Goal: Task Accomplishment & Management: Complete application form

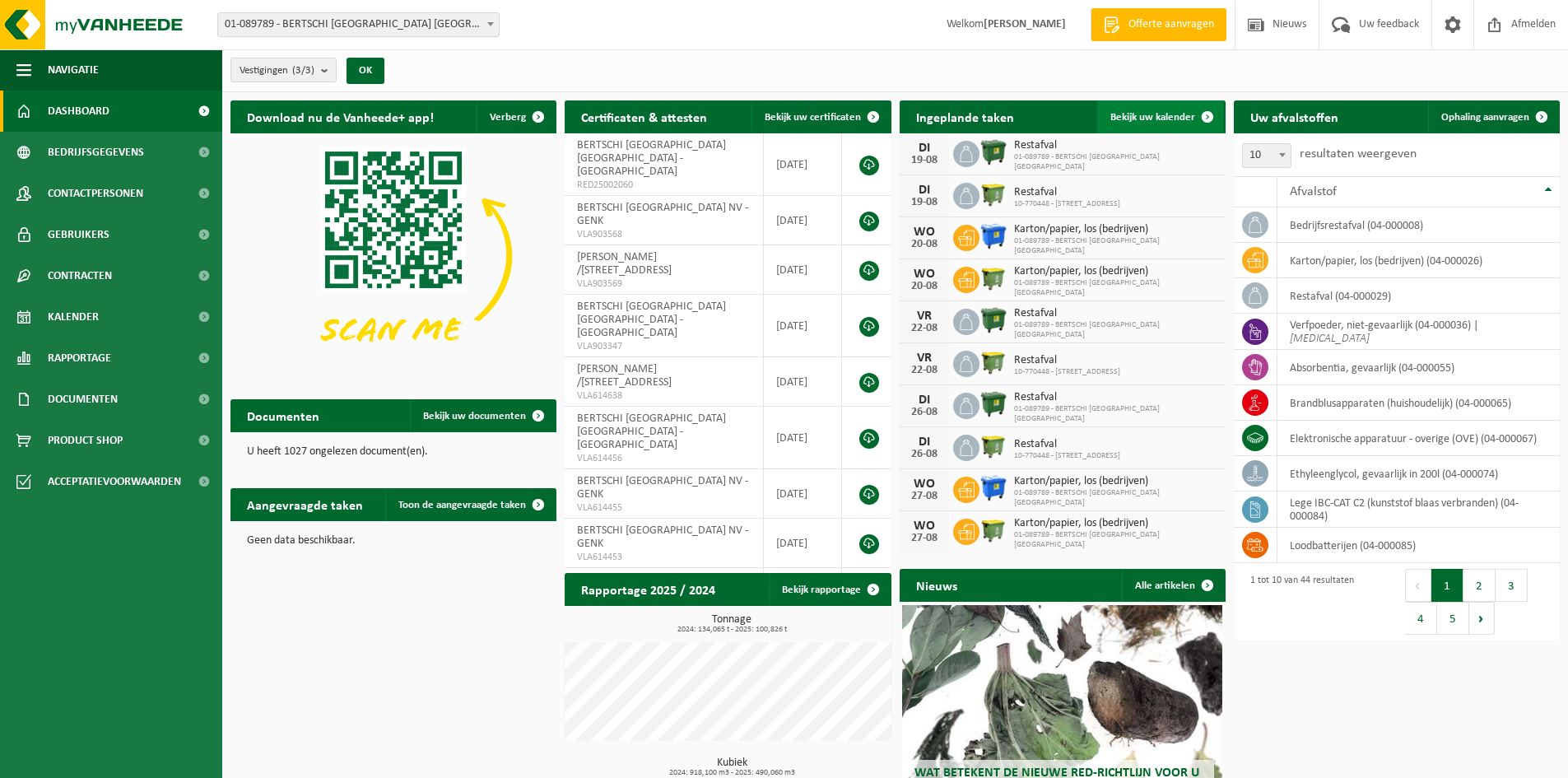
click at [1159, 115] on span "Bekijk uw kalender" at bounding box center [1153, 118] width 85 height 11
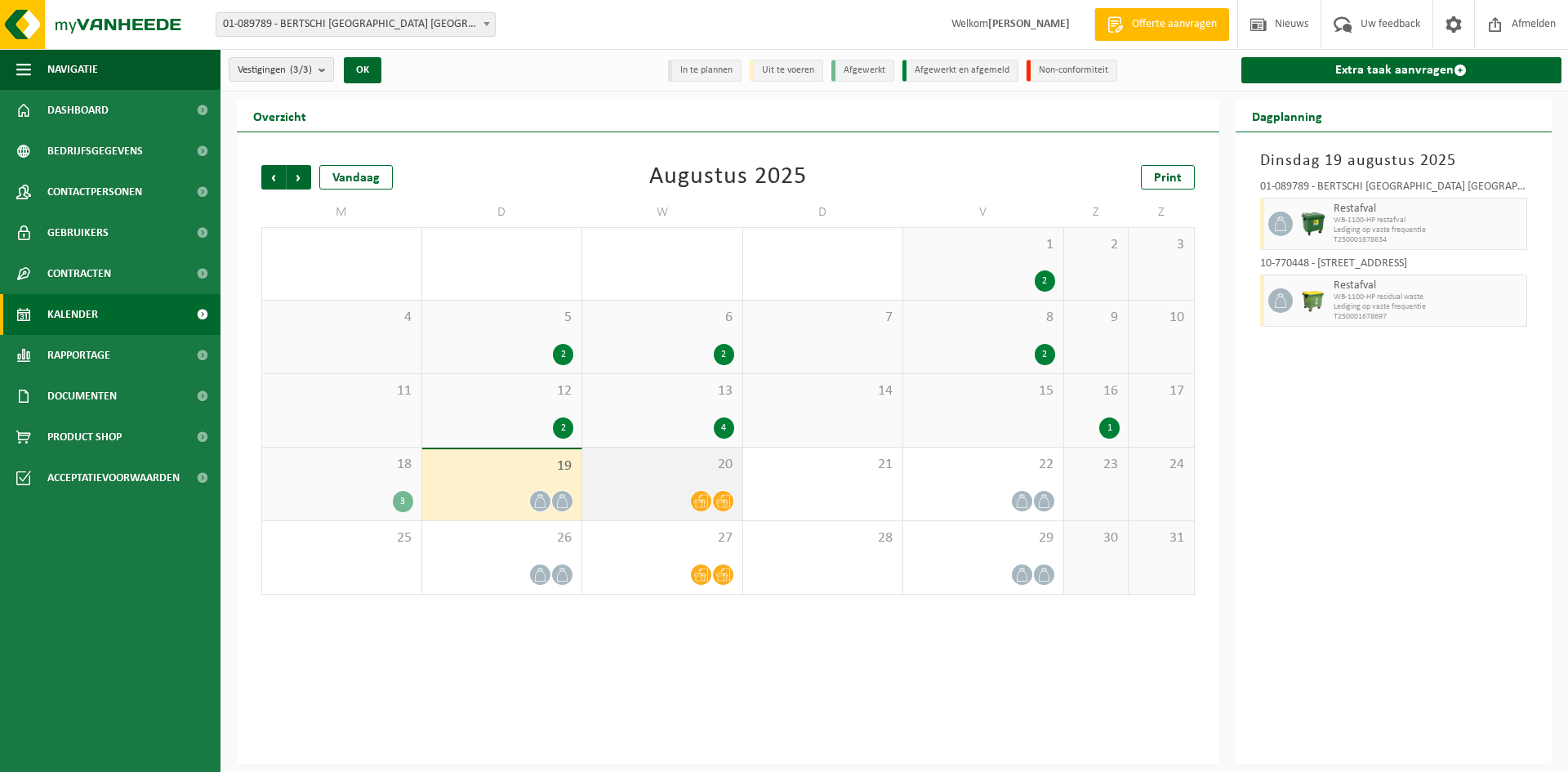
click at [703, 475] on div "20" at bounding box center [661, 485] width 160 height 73
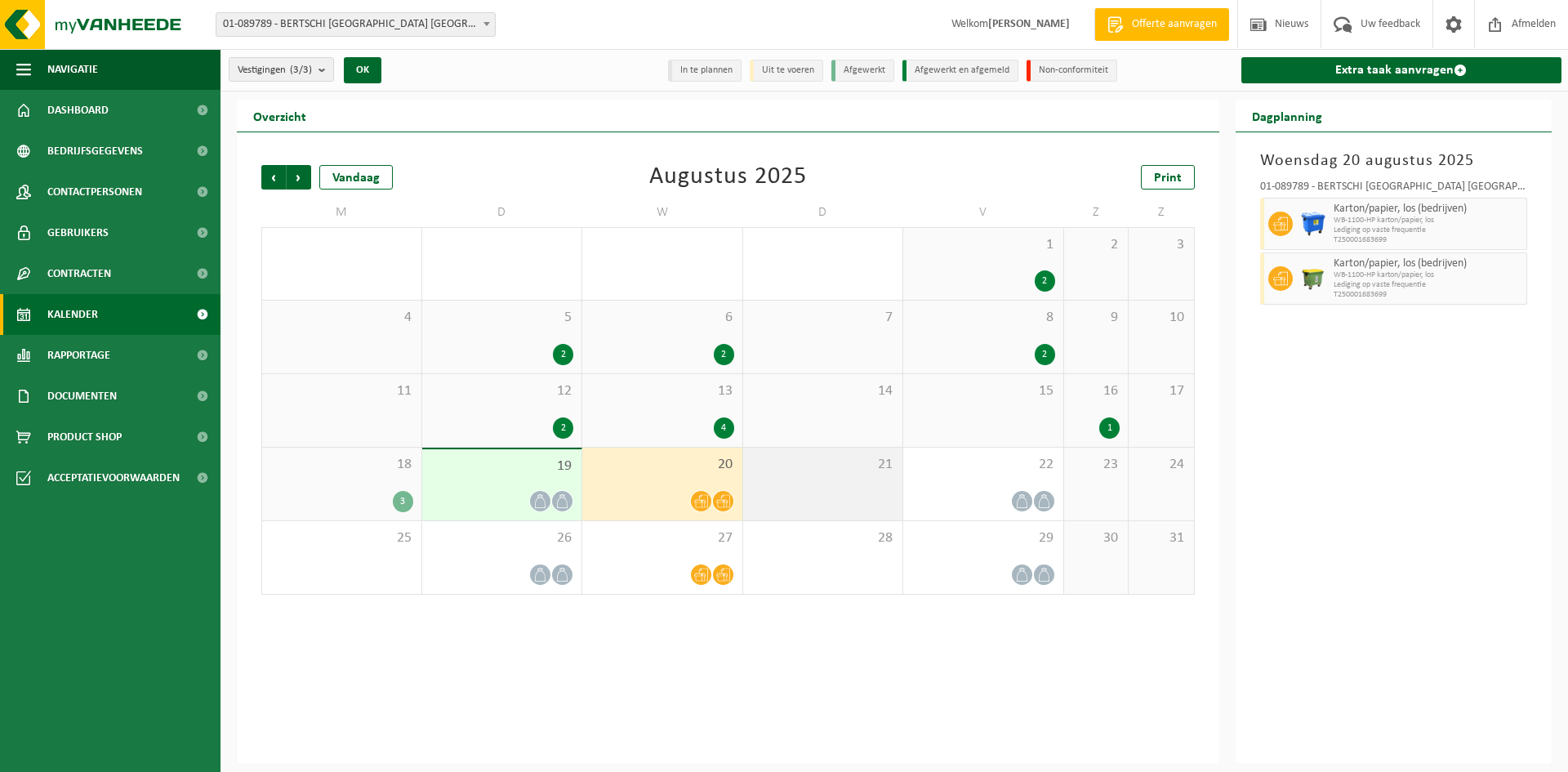
click at [823, 486] on div "21" at bounding box center [823, 485] width 160 height 73
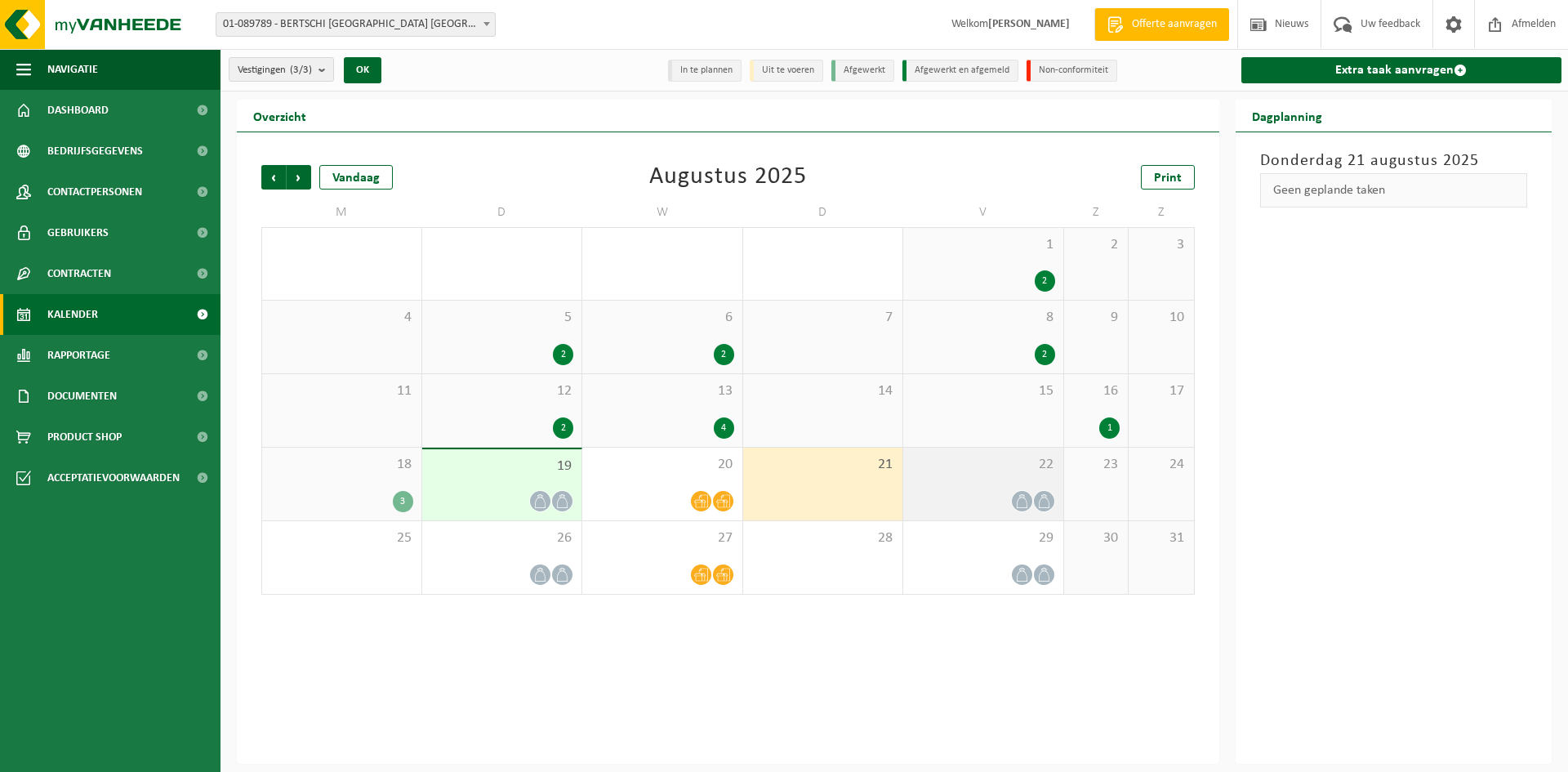
click at [992, 487] on div "22" at bounding box center [982, 485] width 160 height 73
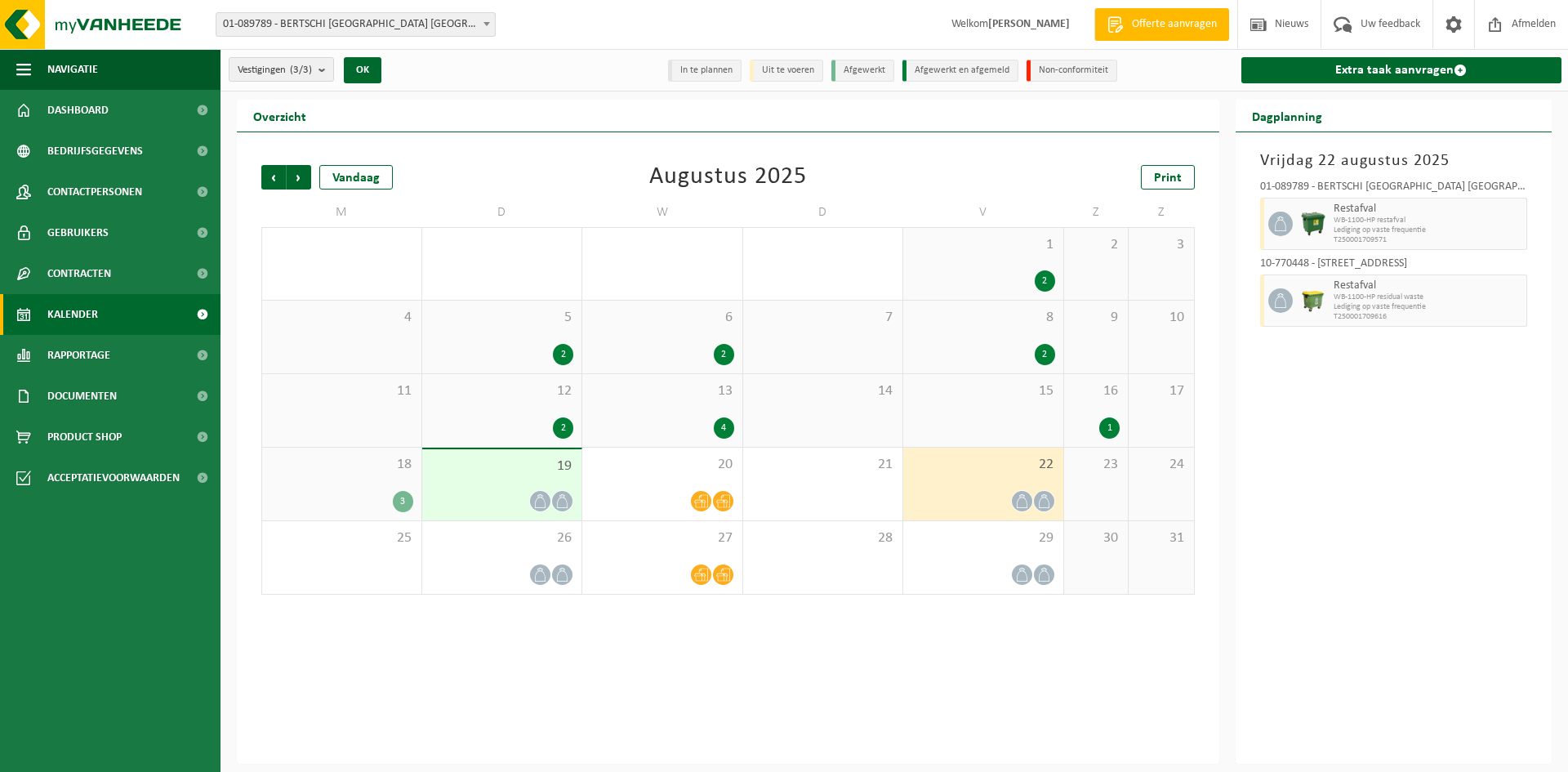
click at [565, 458] on span "19" at bounding box center [503, 466] width 144 height 18
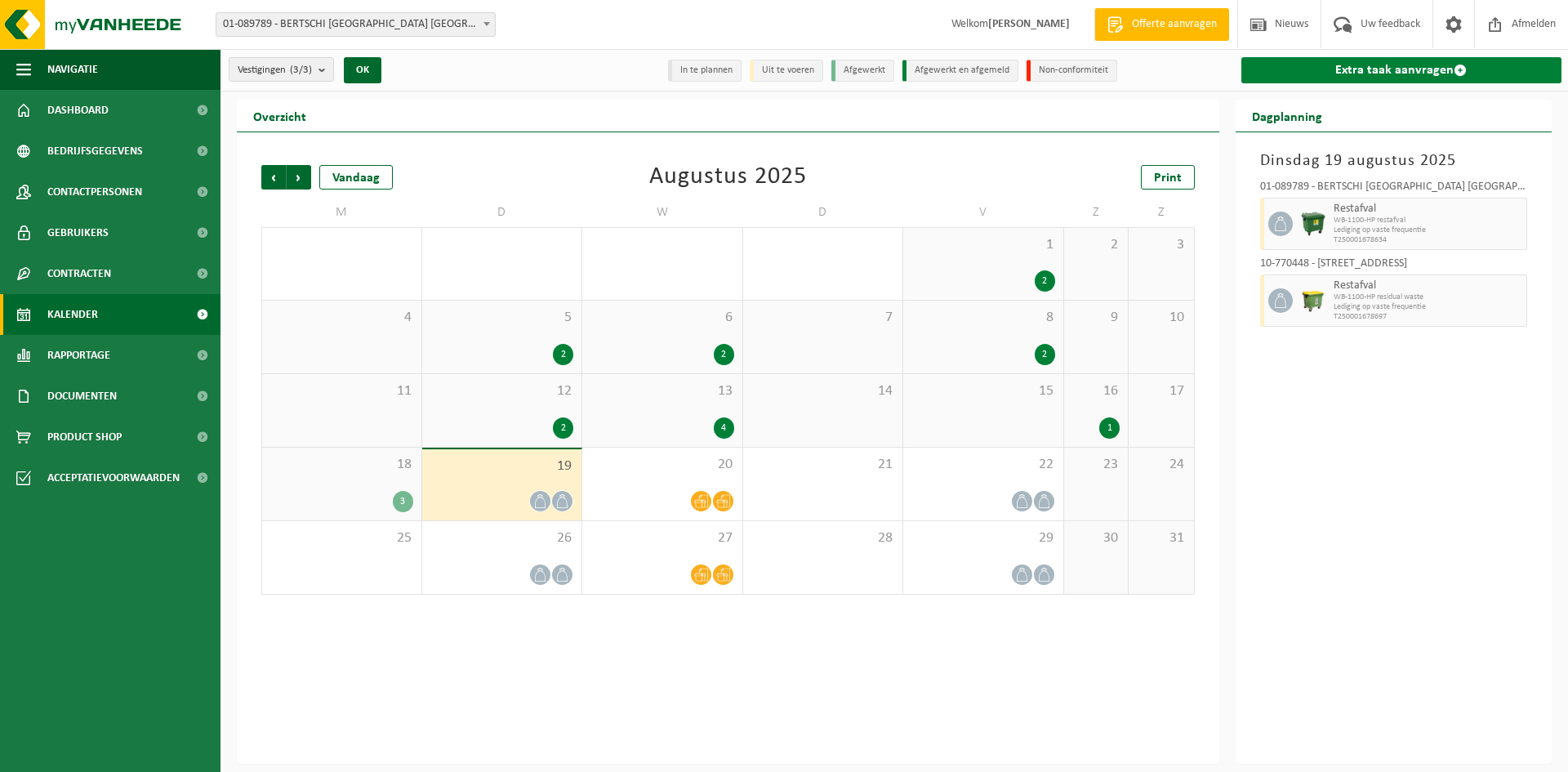
click at [1420, 73] on link "Extra taak aanvragen" at bounding box center [1402, 70] width 321 height 26
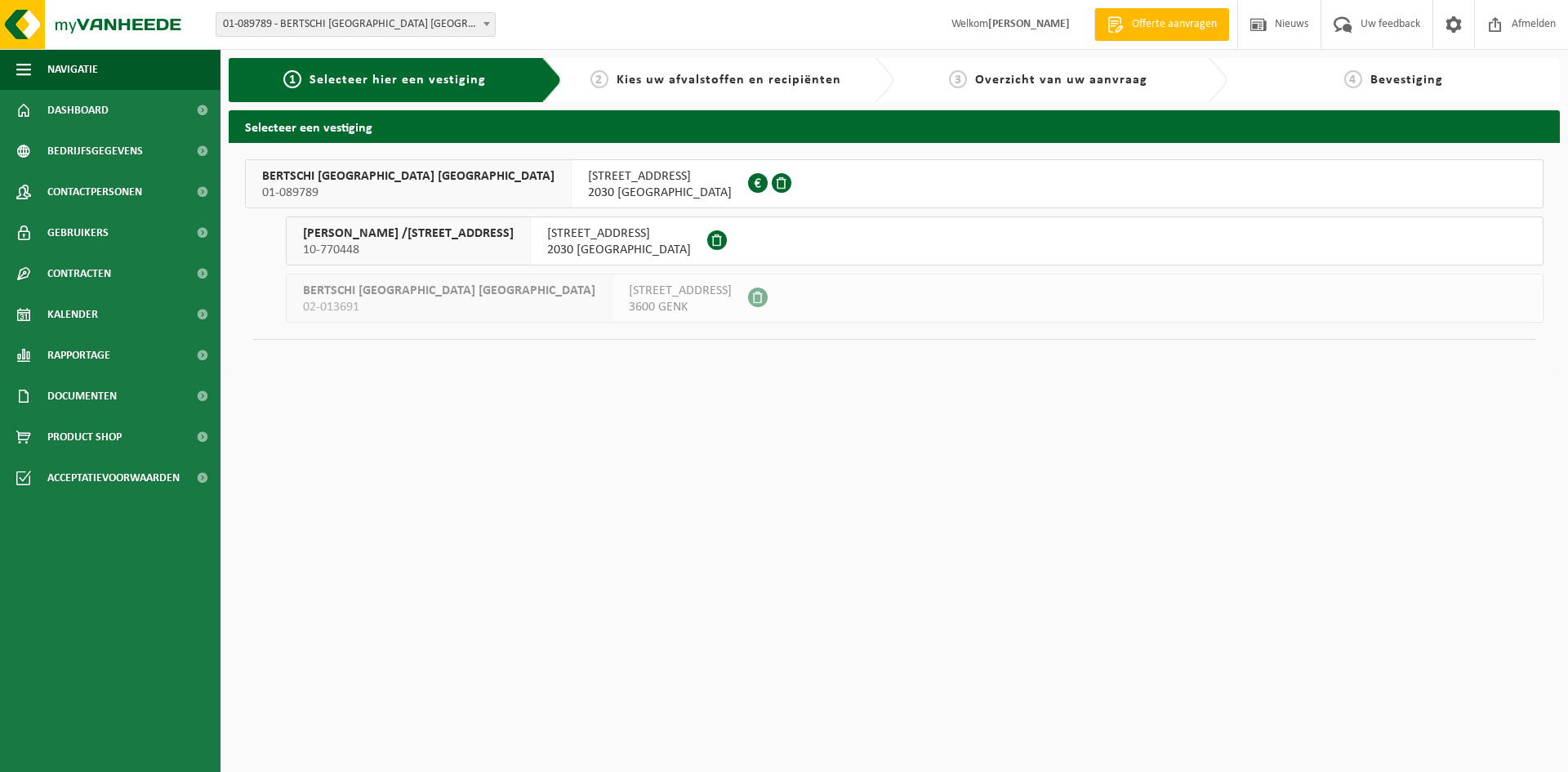
click at [588, 183] on span "ZOMERWEG 5" at bounding box center [660, 176] width 144 height 16
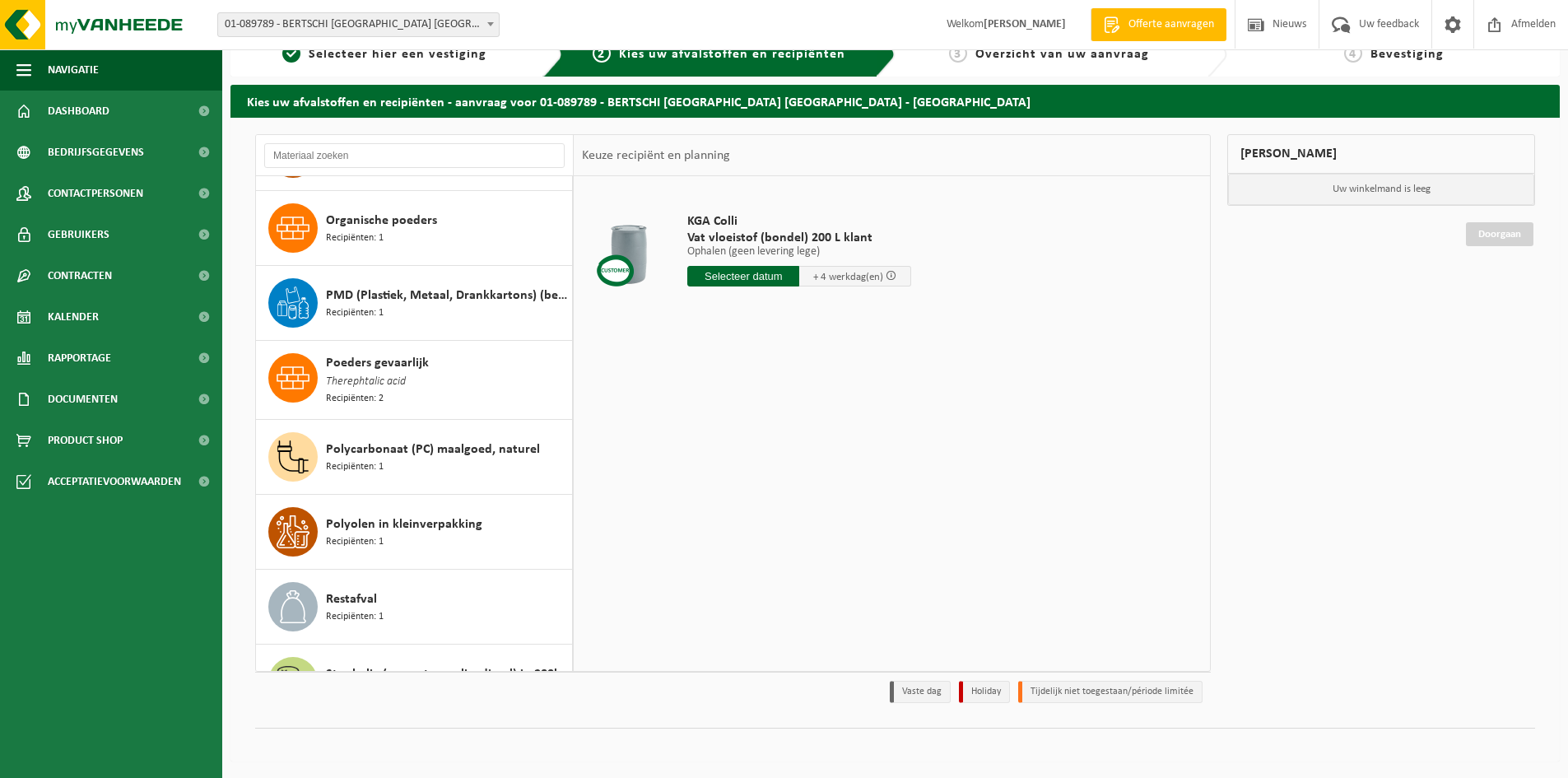
scroll to position [2079, 0]
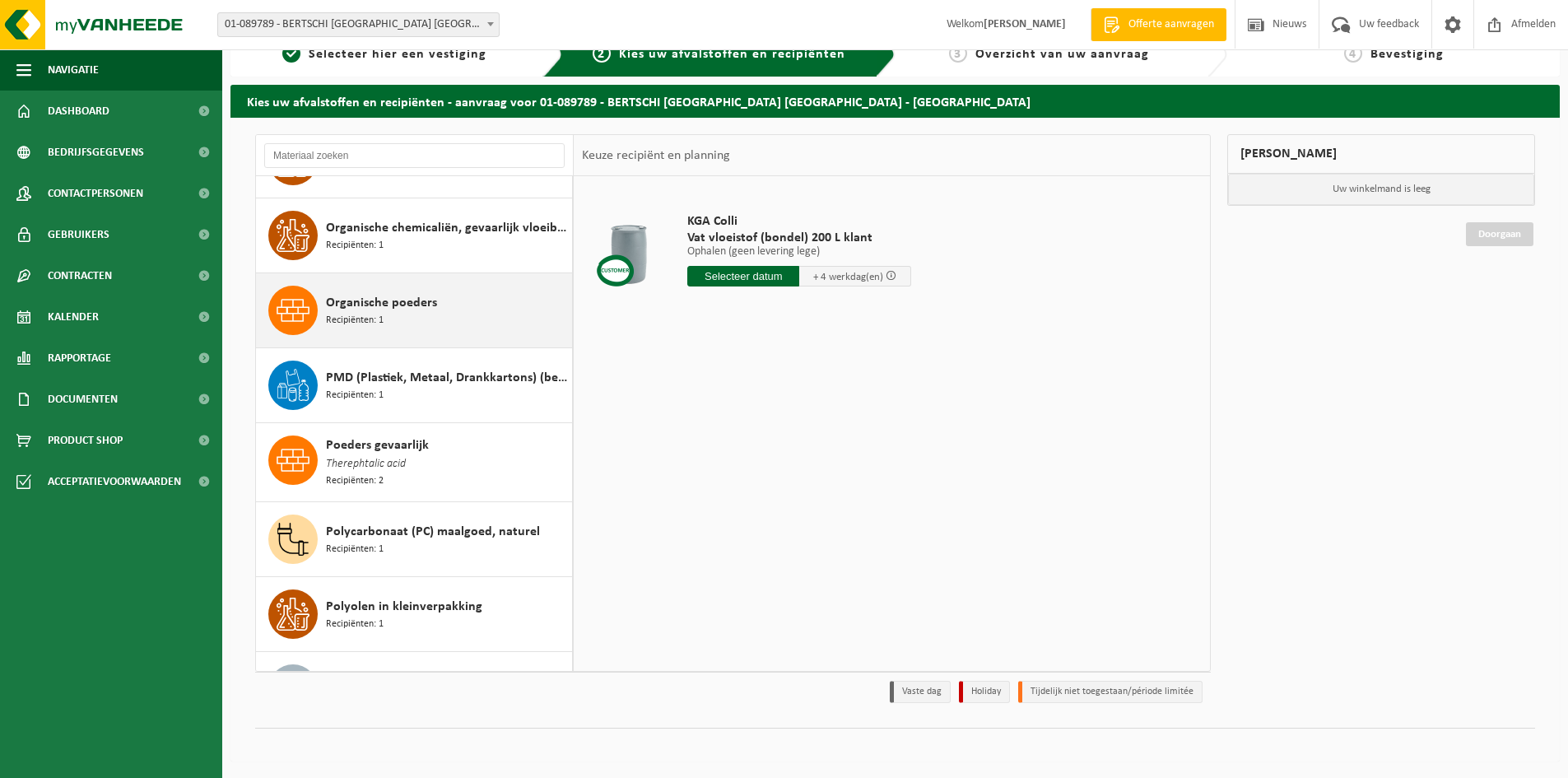
click at [390, 324] on div "Organische poeders Recipiënten: 1" at bounding box center [447, 311] width 242 height 50
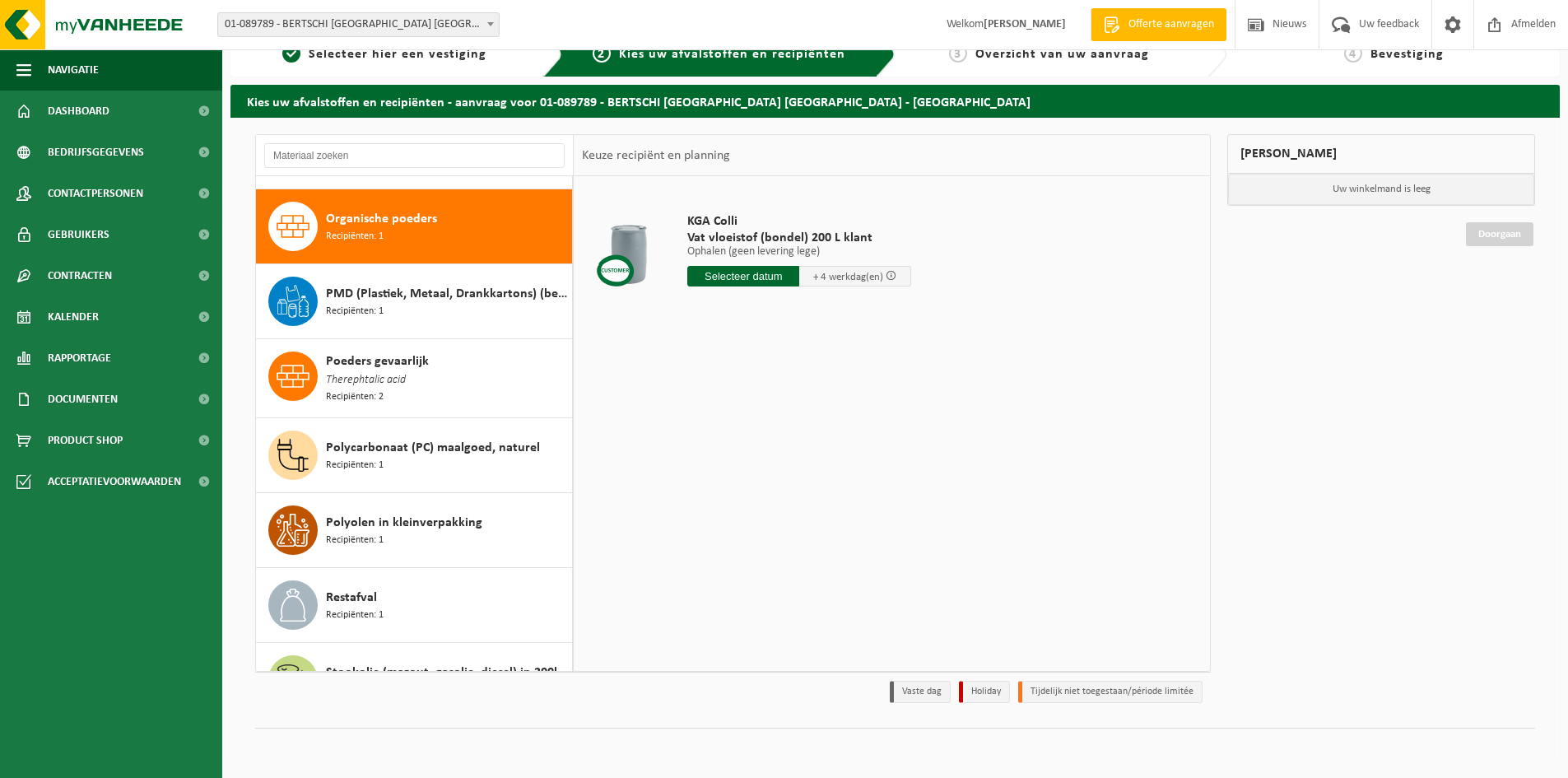
scroll to position [2174, 0]
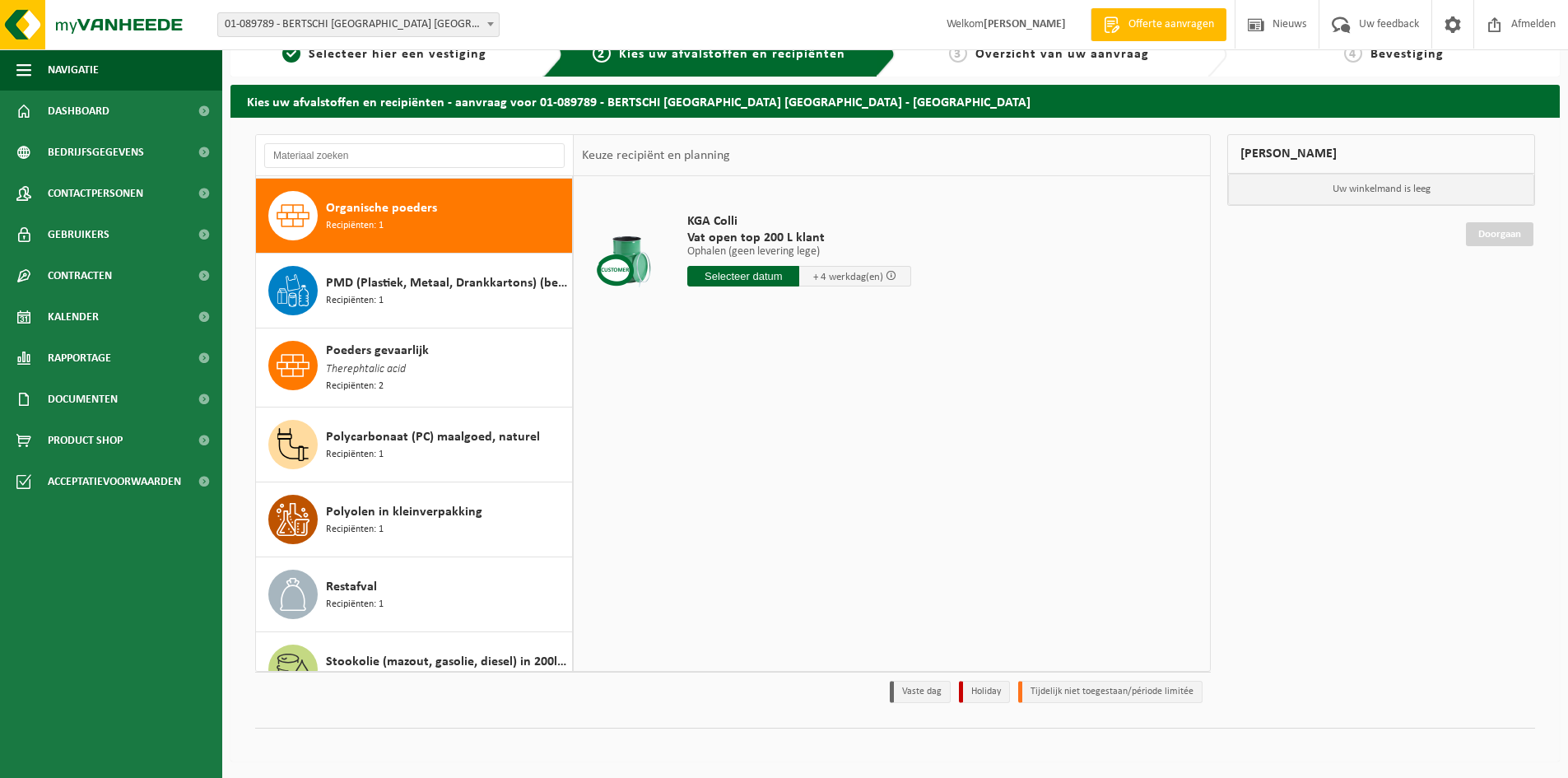
click at [757, 271] on input "text" at bounding box center [744, 276] width 112 height 20
click at [764, 440] on div "20" at bounding box center [761, 449] width 29 height 27
type input "Van 2025-08-20"
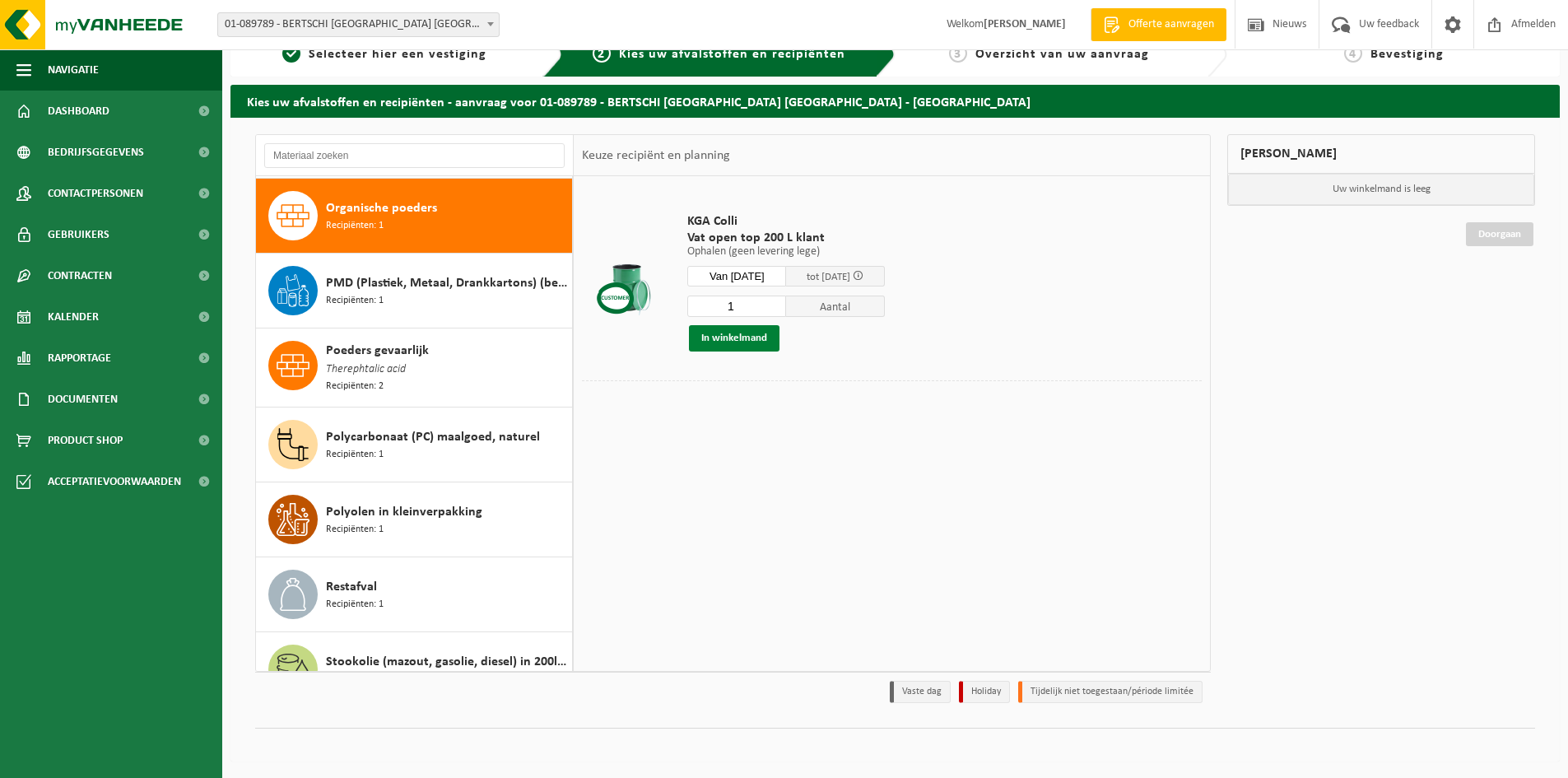
click at [723, 344] on button "In winkelmand" at bounding box center [734, 338] width 90 height 27
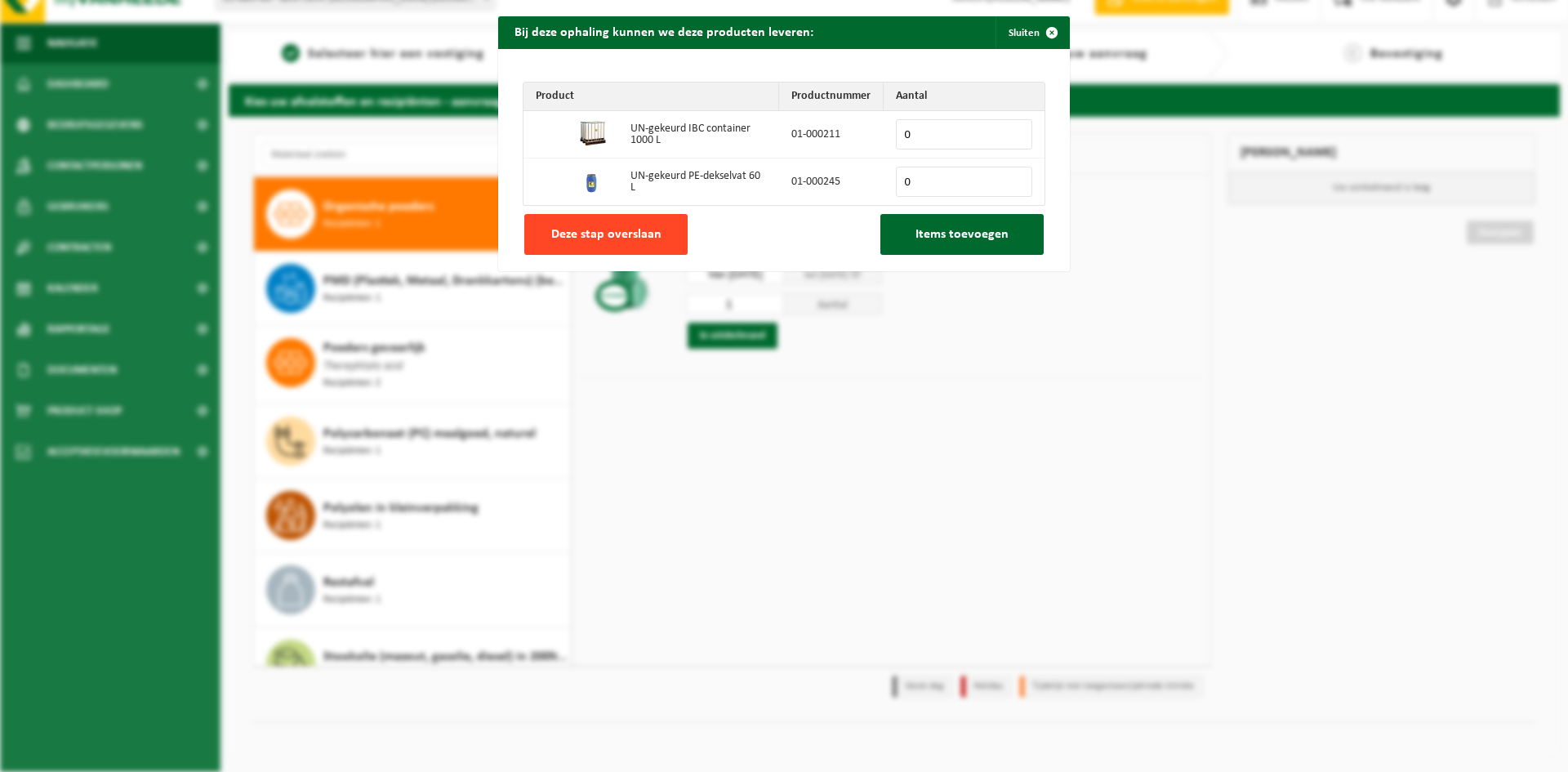
click at [642, 243] on button "Deze stap overslaan" at bounding box center [606, 235] width 163 height 41
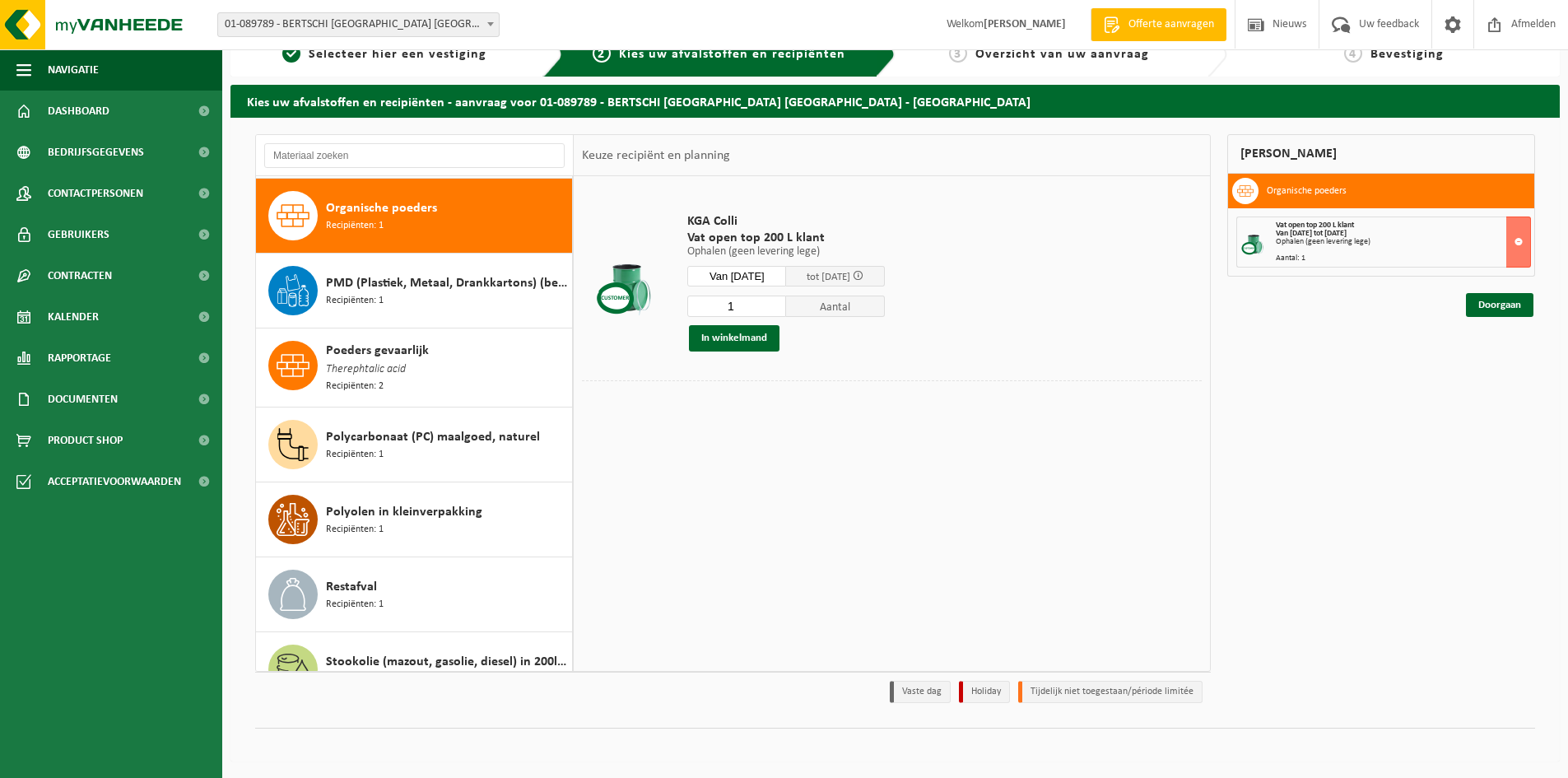
click at [722, 363] on div "KGA Colli Vat open top 200 L klant Ophalen (geen levering lege) Ophalen (geen l…" at bounding box center [786, 282] width 214 height 171
click at [819, 416] on td at bounding box center [892, 418] width 620 height 8
drag, startPoint x: 775, startPoint y: 493, endPoint x: 708, endPoint y: 509, distance: 68.9
click at [774, 494] on div "KGA Colli Vat open top 200 L klant Ophalen (geen levering lege) Ophalen (geen l…" at bounding box center [892, 423] width 636 height 494
click at [704, 512] on div "KGA Colli Vat open top 200 L klant Ophalen (geen levering lege) Ophalen (geen l…" at bounding box center [892, 423] width 636 height 494
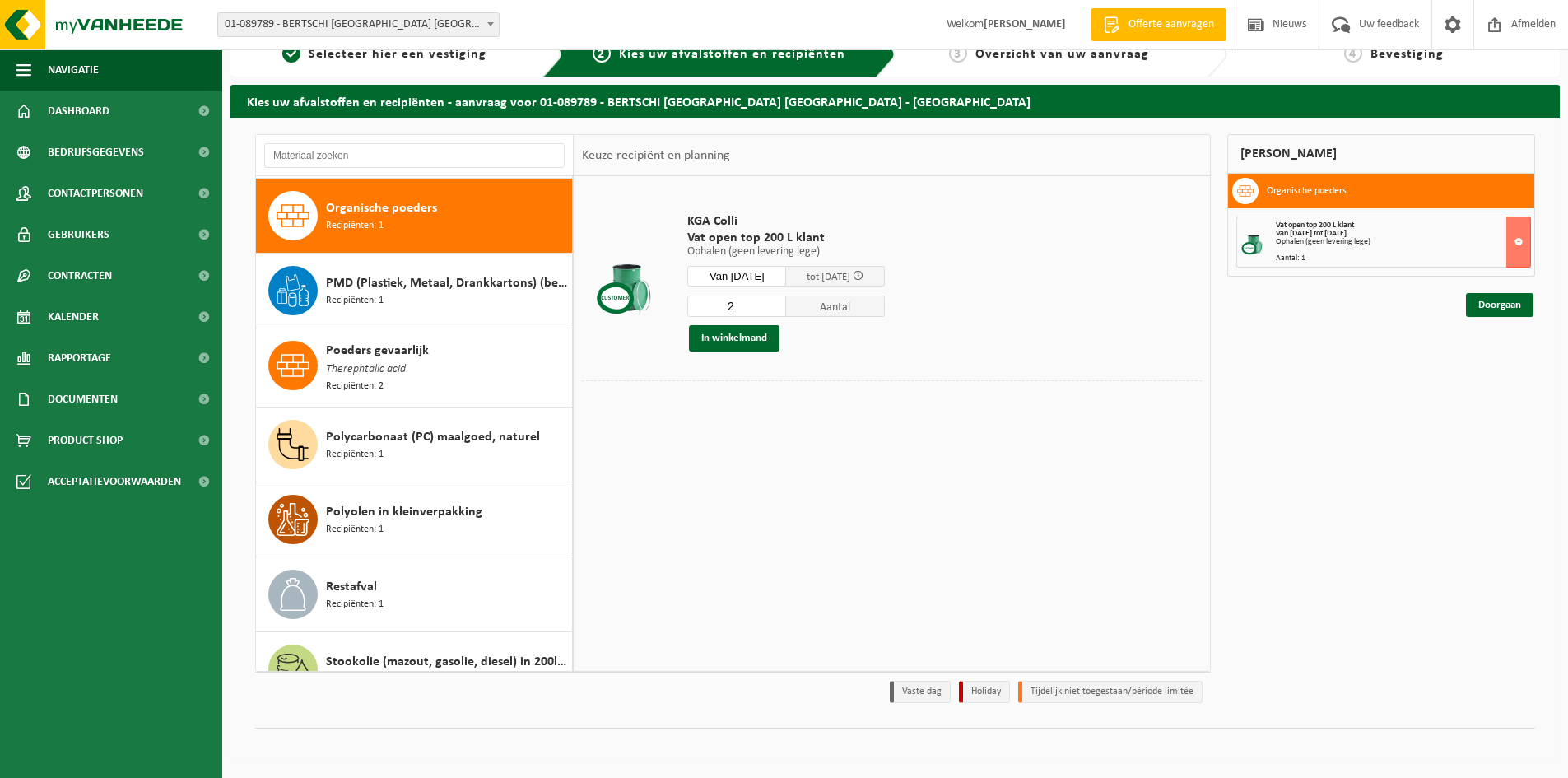
type input "2"
click at [786, 303] on input "2" at bounding box center [737, 305] width 98 height 21
click at [1516, 240] on button at bounding box center [1518, 242] width 25 height 51
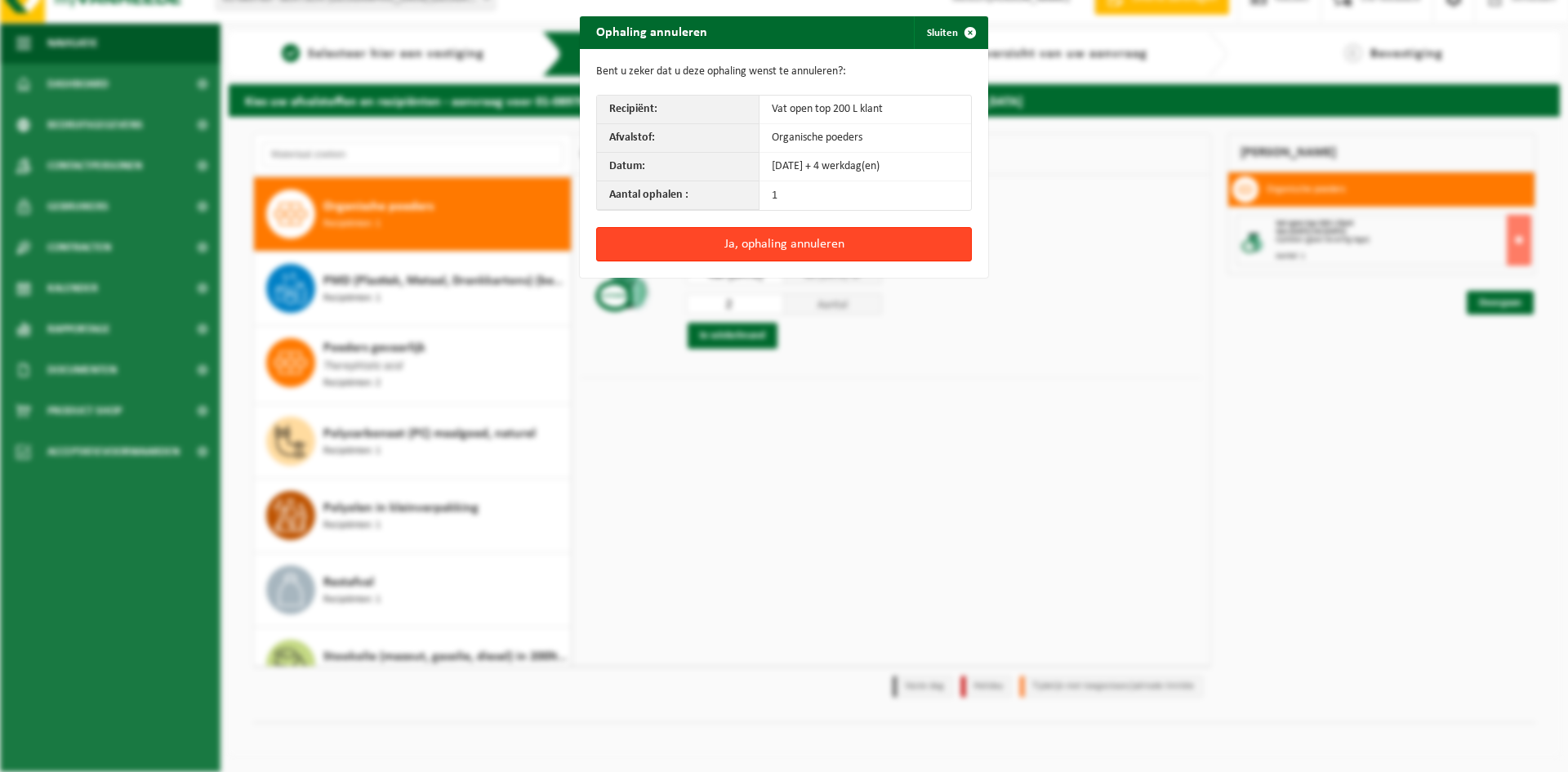
click at [700, 239] on button "Ja, ophaling annuleren" at bounding box center [784, 245] width 376 height 35
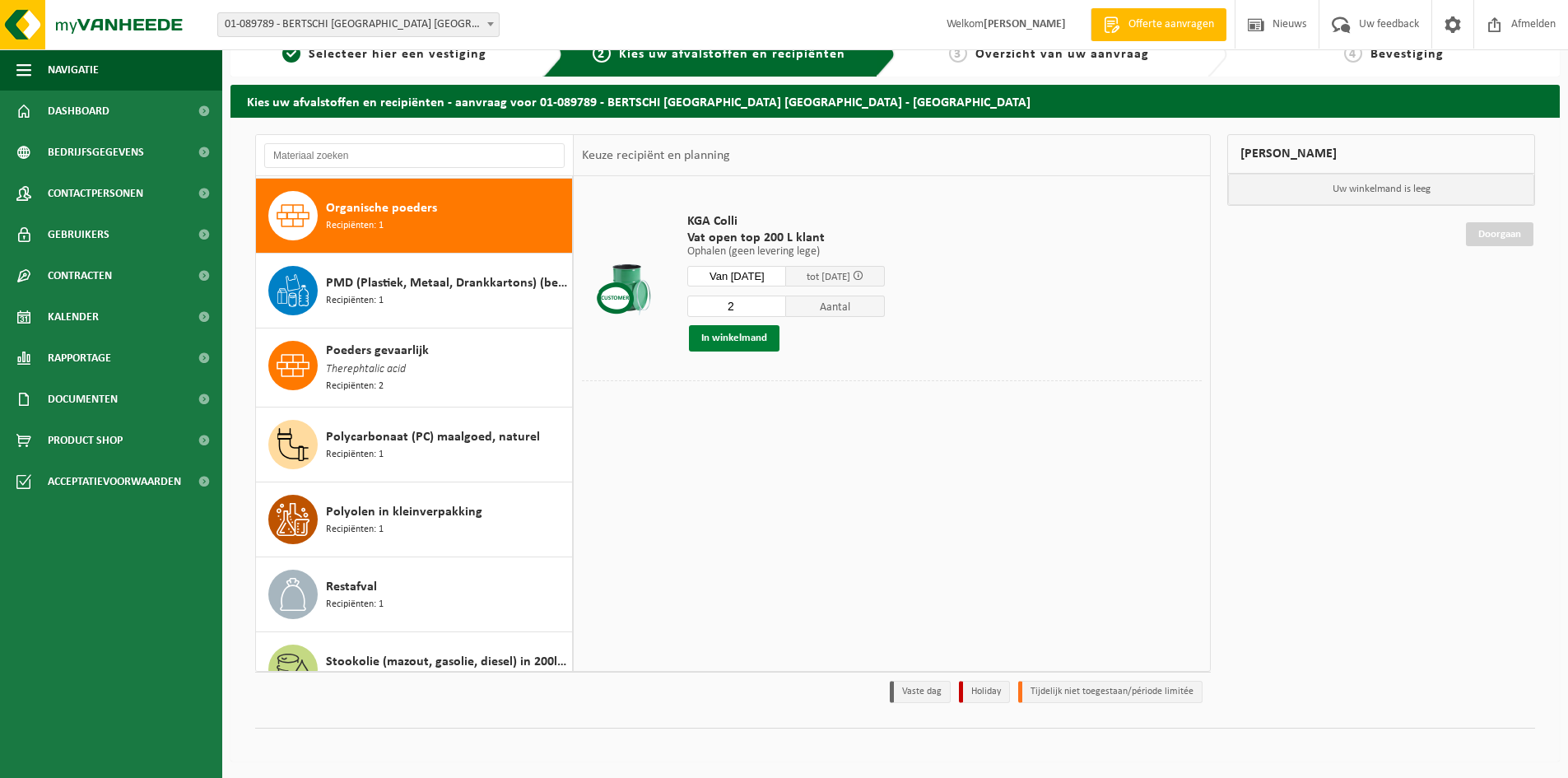
click at [738, 334] on button "In winkelmand" at bounding box center [734, 338] width 90 height 27
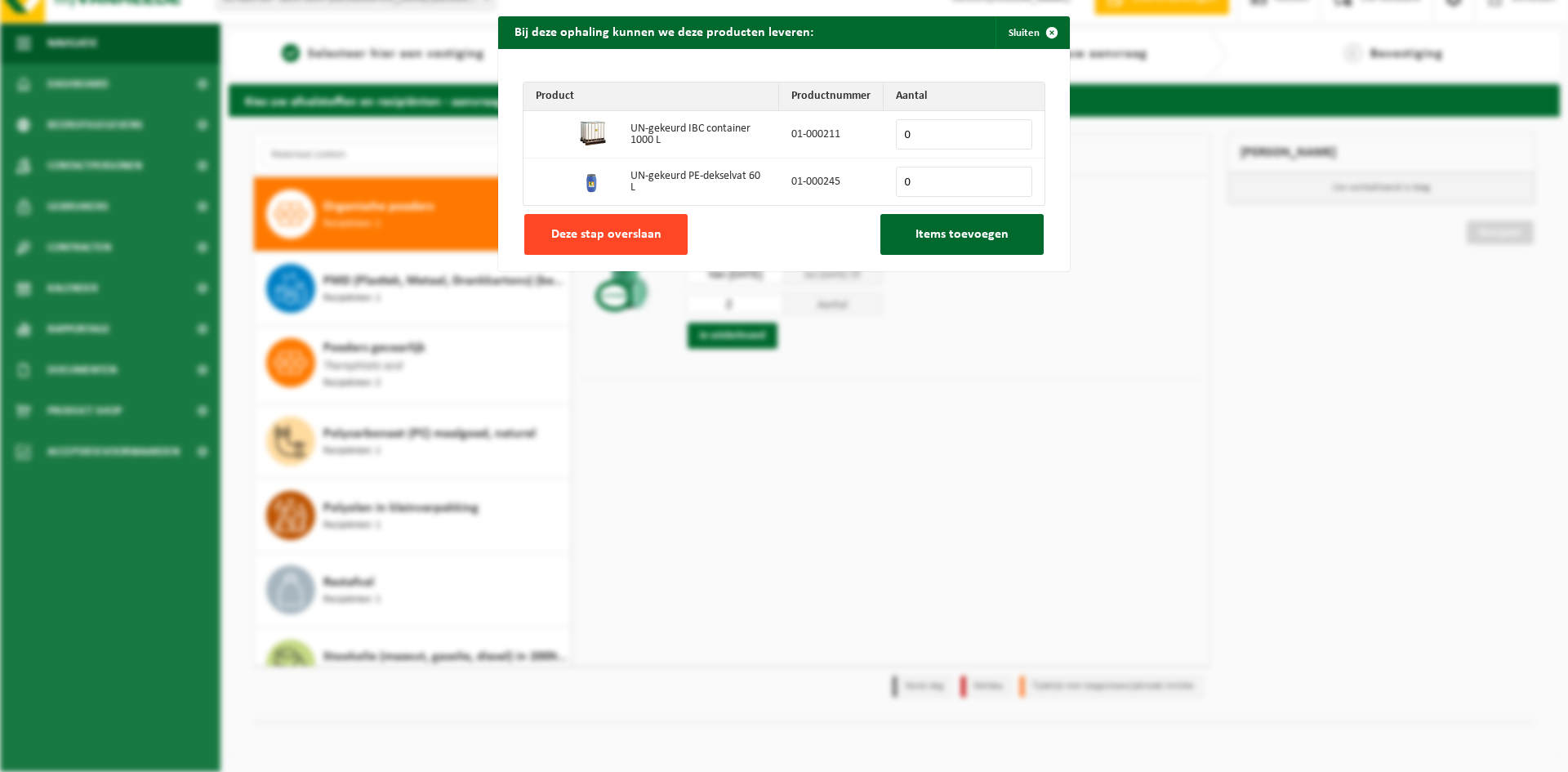
click at [621, 229] on span "Deze stap overslaan" at bounding box center [606, 235] width 110 height 13
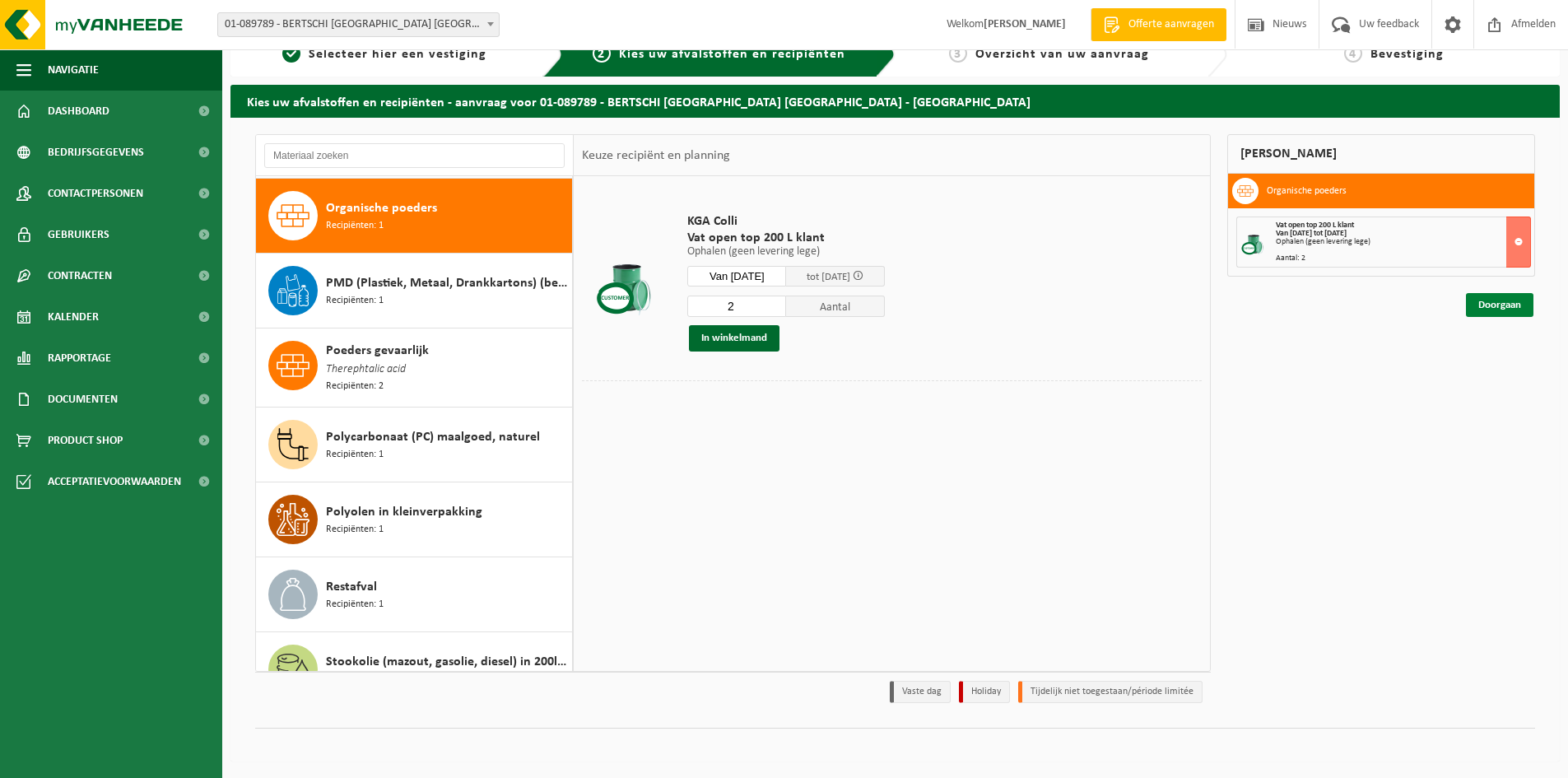
click at [1514, 303] on link "Doorgaan" at bounding box center [1499, 305] width 67 height 24
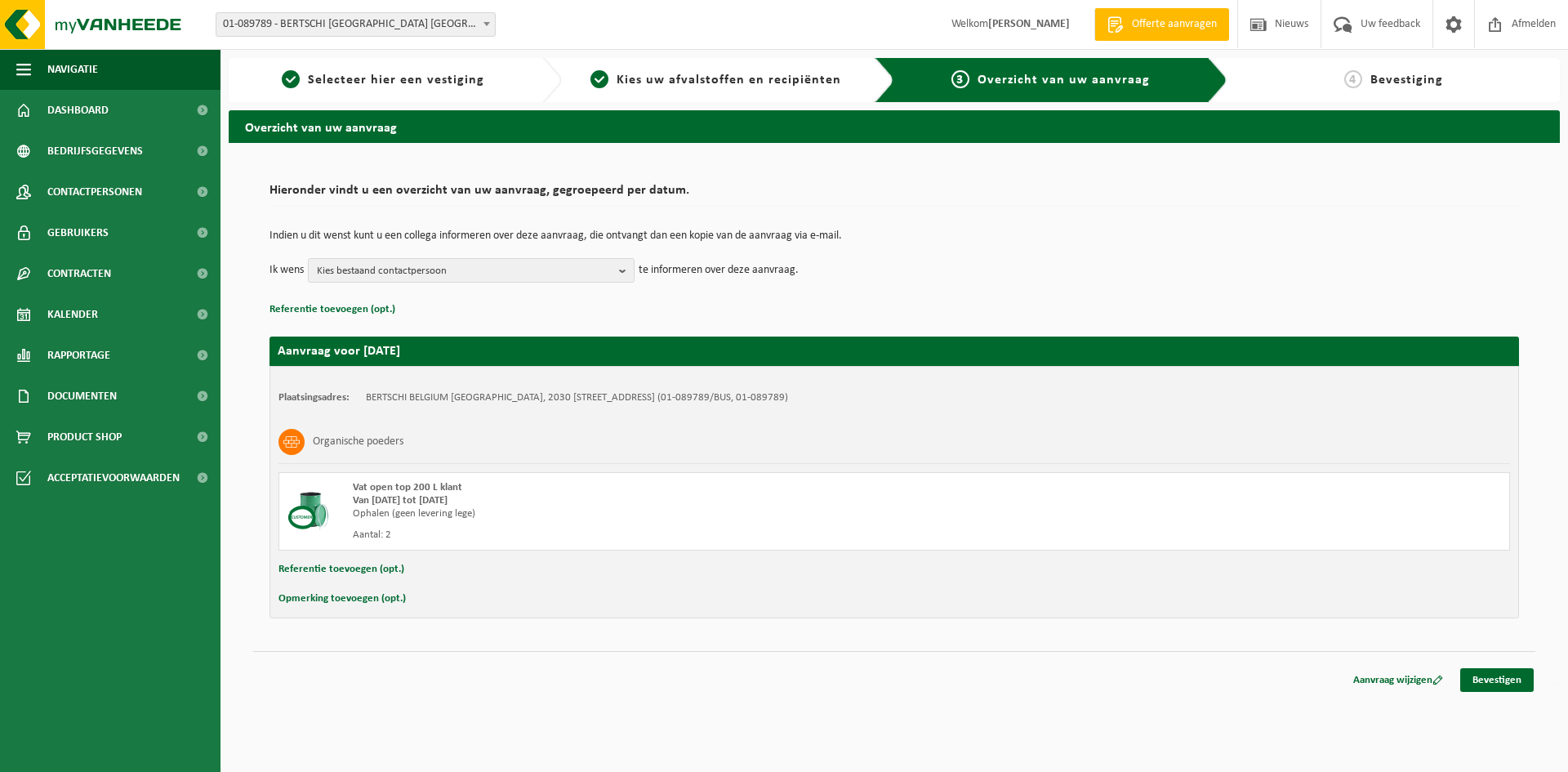
click at [445, 284] on div "Indien u dit wenst kunt u een collega informeren over deze aanvraag, die ontvan…" at bounding box center [894, 256] width 1250 height 85
click at [448, 271] on span "Kies bestaand contactpersoon" at bounding box center [464, 271] width 296 height 25
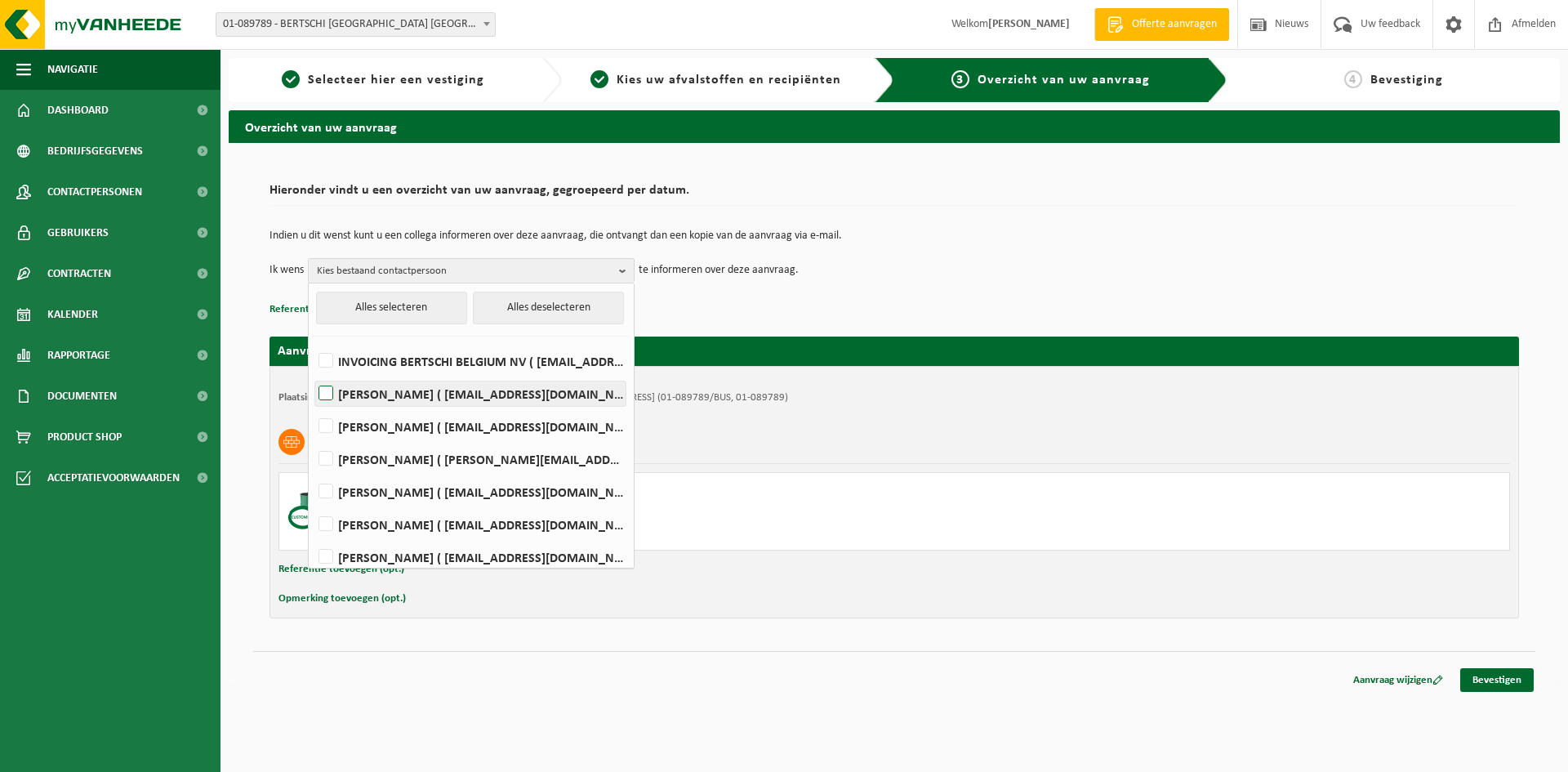
click at [393, 391] on label "BRAM DE MEIREL ( anv.magazin@bertschi.com )" at bounding box center [471, 393] width 310 height 25
click at [313, 373] on input "BRAM DE MEIREL ( anv.magazin@bertschi.com )" at bounding box center [312, 372] width 1 height 1
checkbox input "true"
click at [306, 629] on div "Hieronder vindt u een overzicht van uw aanvraag, gegroepeerd per datum. Indien …" at bounding box center [895, 397] width 1282 height 475
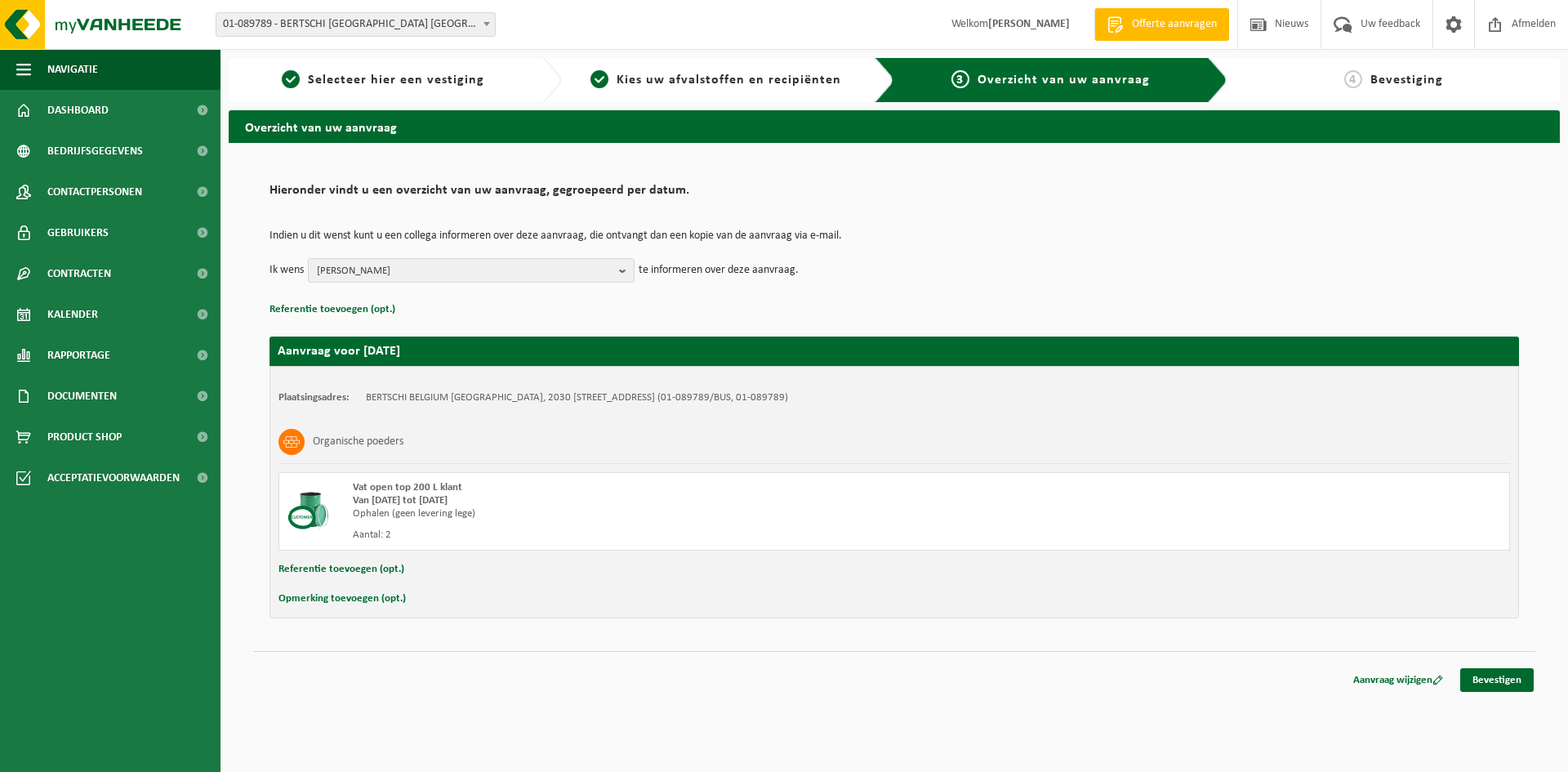
click at [368, 621] on div "Hieronder vindt u een overzicht van uw aanvraag, gegroepeerd per datum. Indien …" at bounding box center [895, 397] width 1282 height 475
click at [394, 597] on button "Opmerking toevoegen (opt.)" at bounding box center [342, 599] width 128 height 21
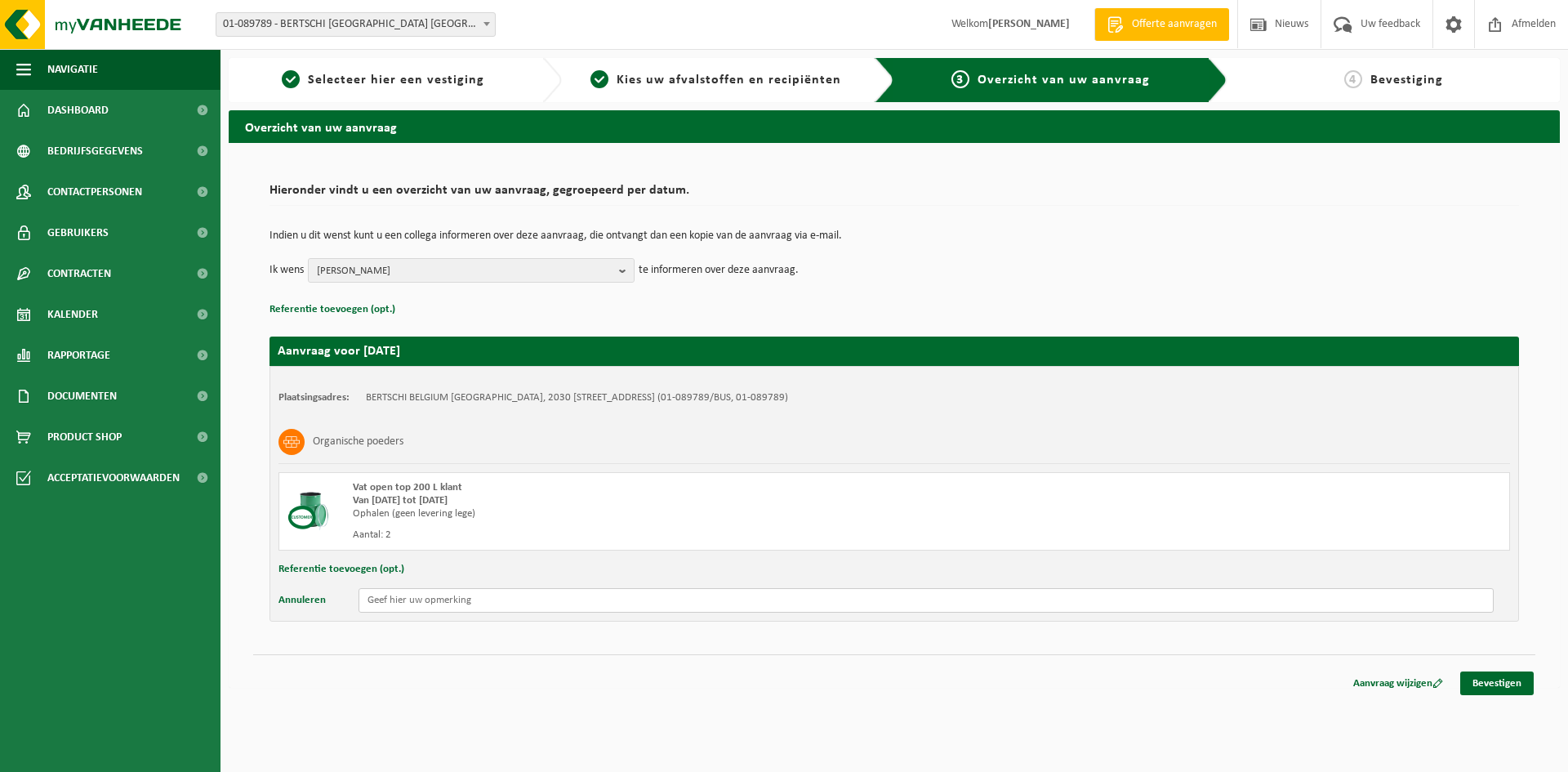
click at [433, 594] on input "text" at bounding box center [926, 600] width 1135 height 25
click at [421, 592] on input "text" at bounding box center [926, 600] width 1135 height 25
type input "2 vaten van 200l op een europallet"
click at [1486, 679] on link "Bevestigen" at bounding box center [1497, 683] width 74 height 24
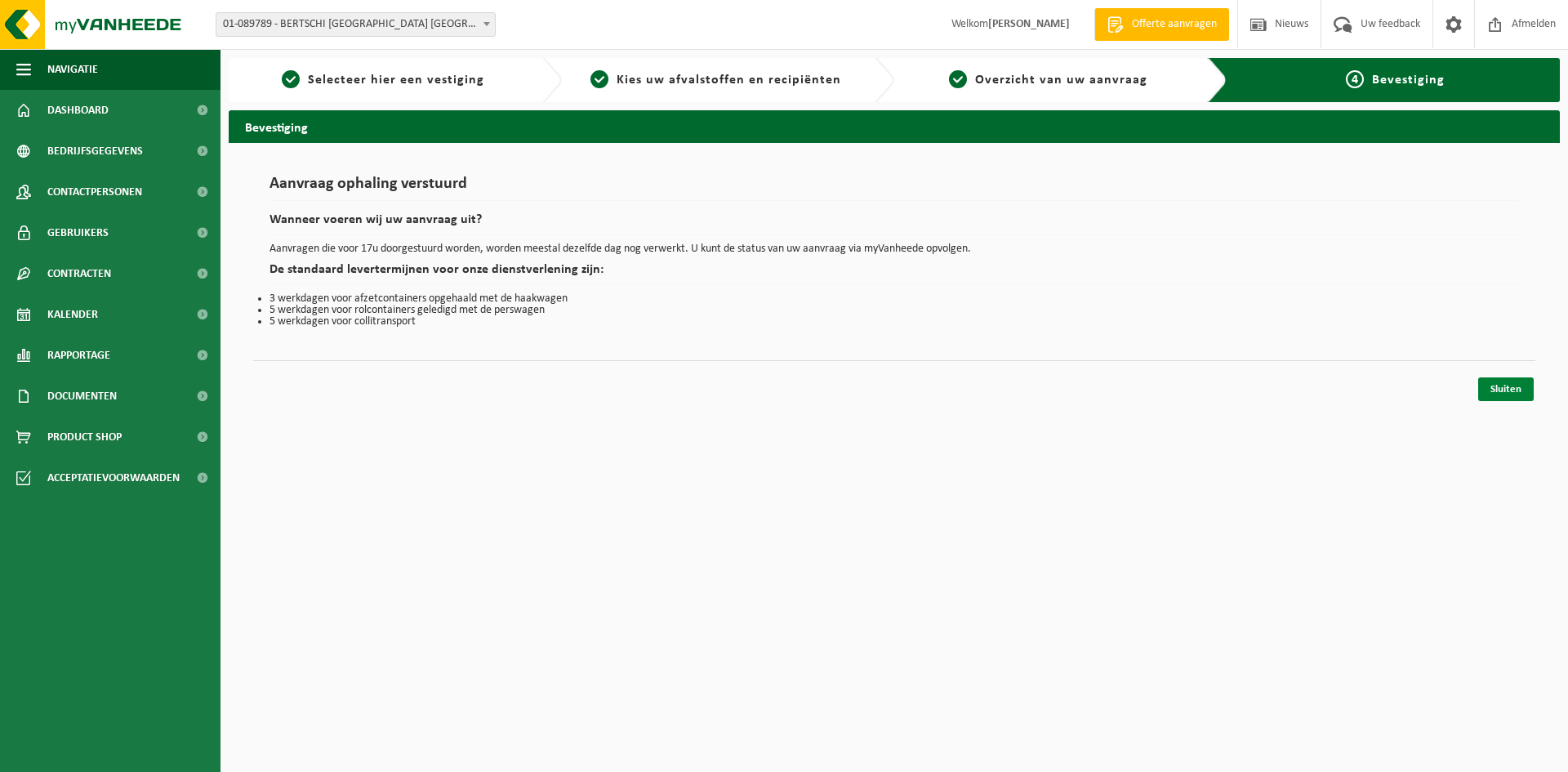
click at [1497, 394] on link "Sluiten" at bounding box center [1505, 390] width 56 height 24
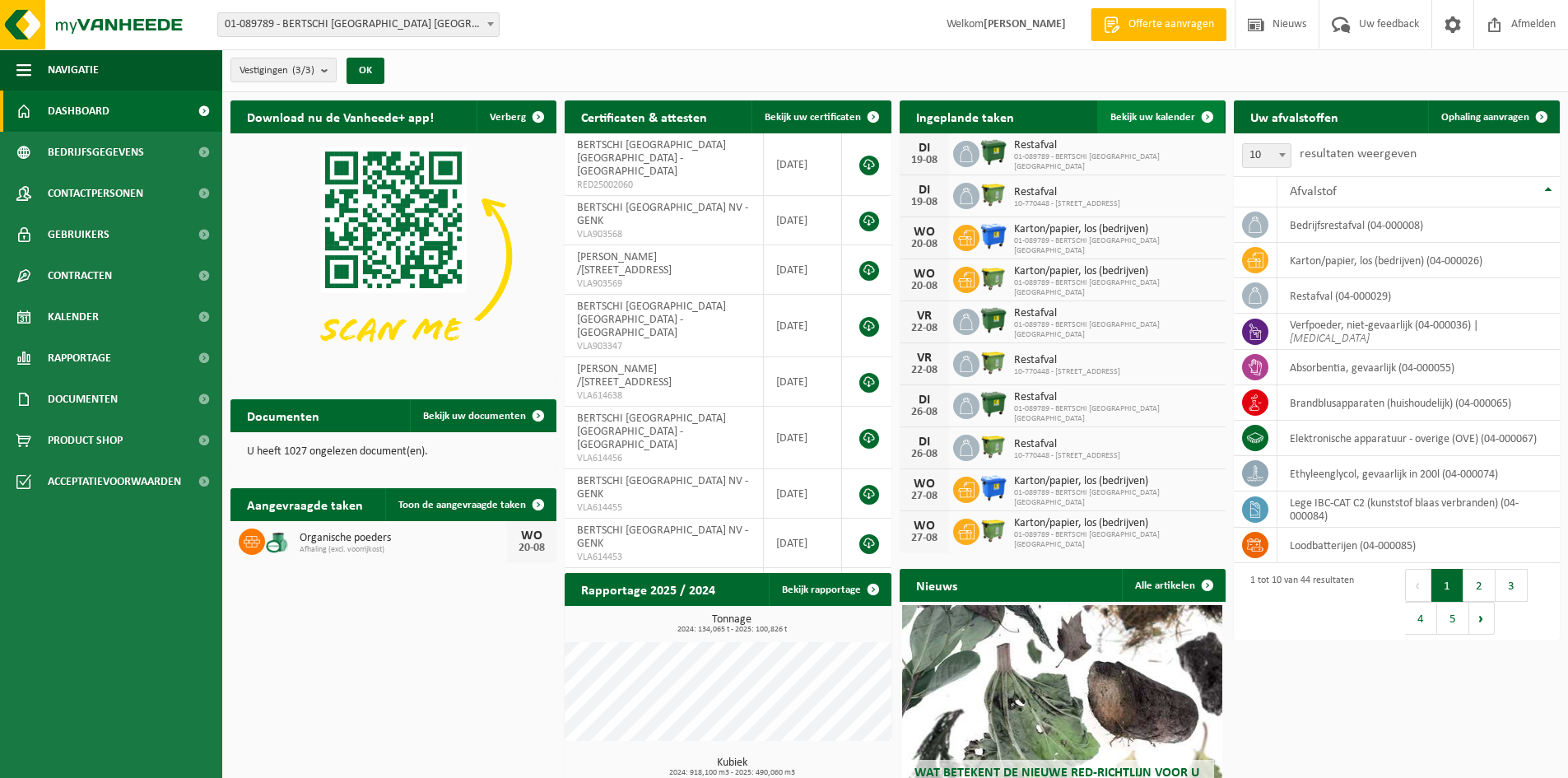
click at [1137, 120] on span "Bekijk uw kalender" at bounding box center [1153, 118] width 85 height 11
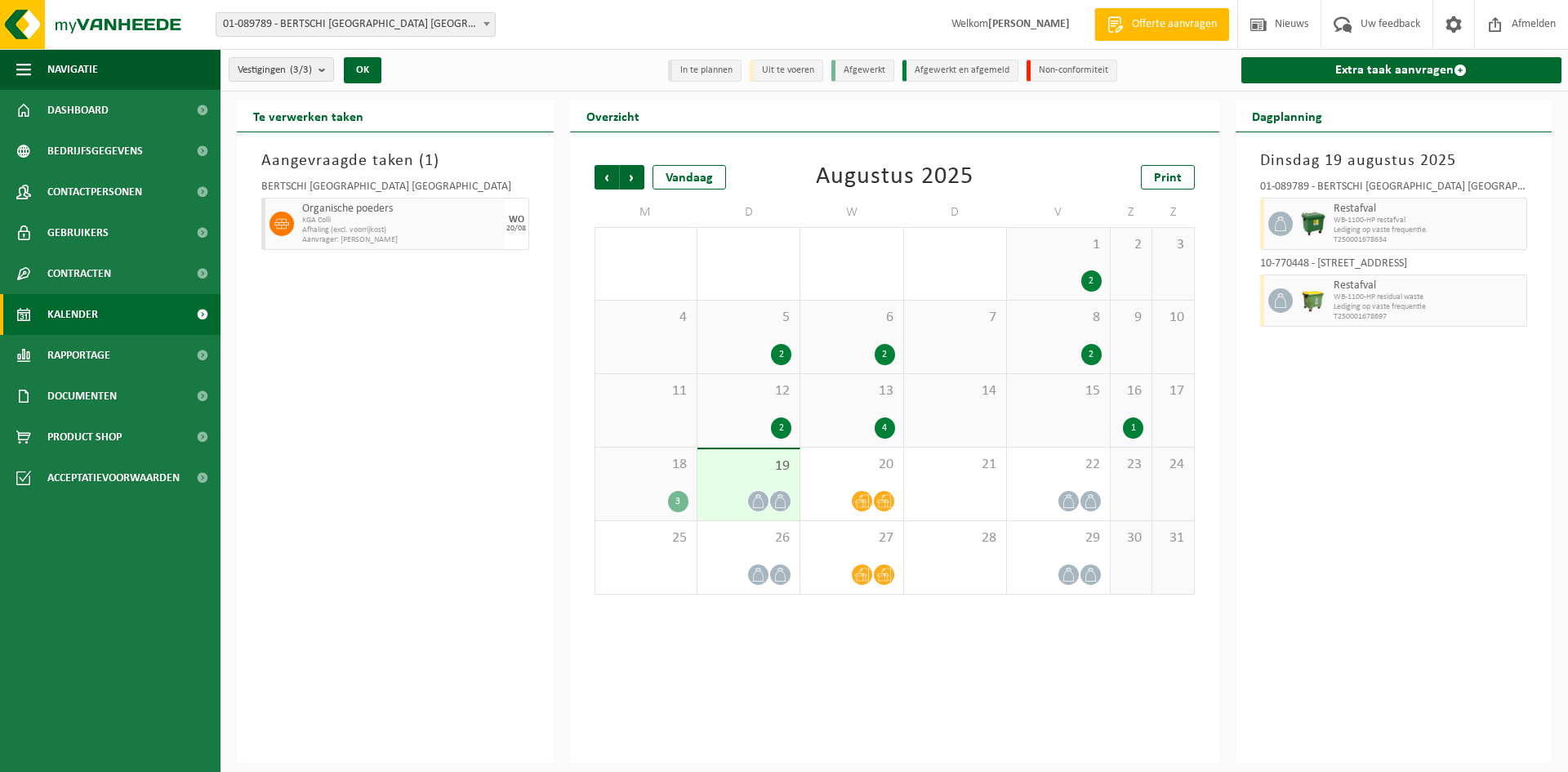
click at [877, 424] on div "4" at bounding box center [885, 427] width 20 height 21
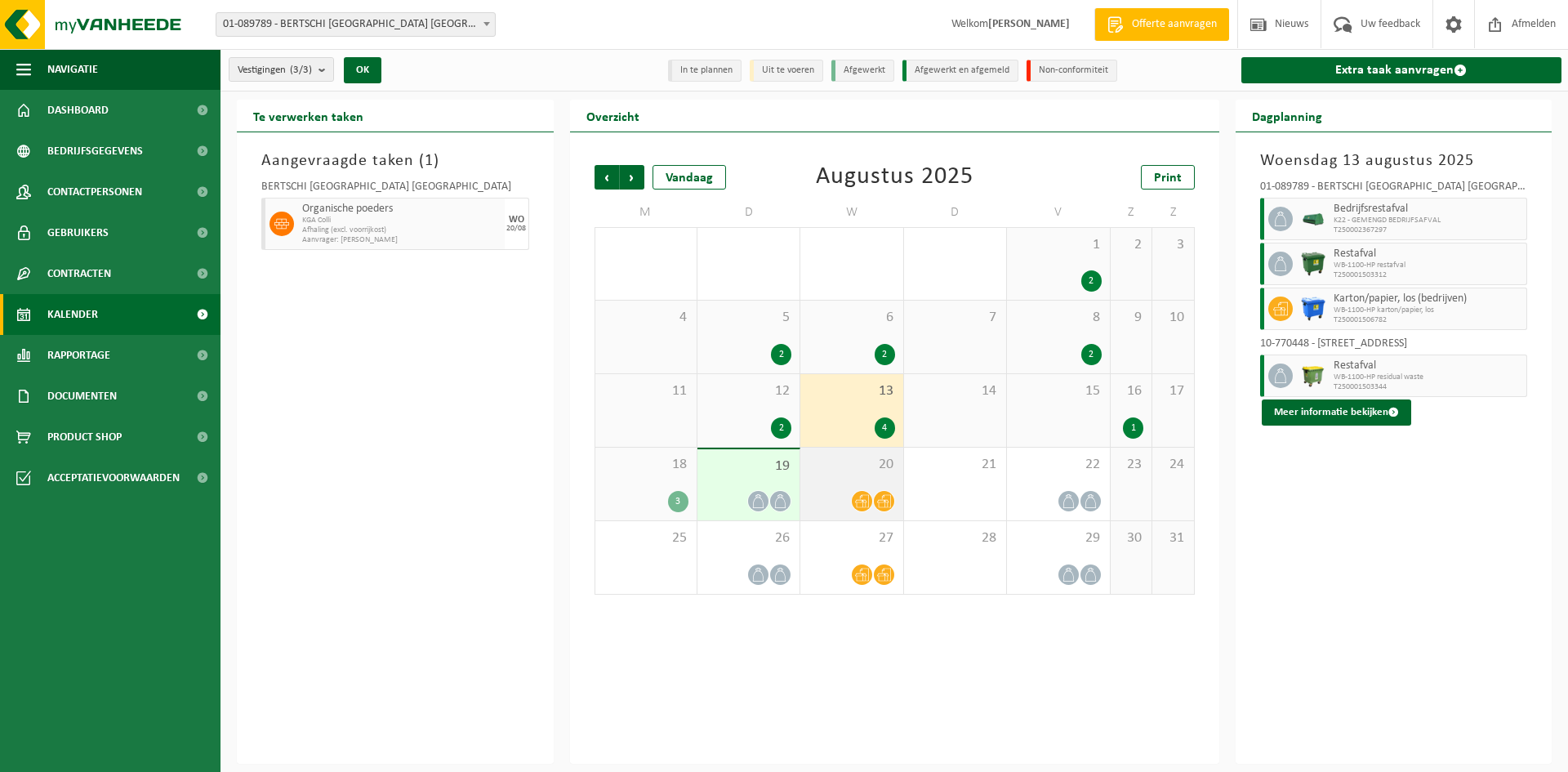
click at [847, 490] on div at bounding box center [851, 501] width 86 height 22
